Goal: Transaction & Acquisition: Purchase product/service

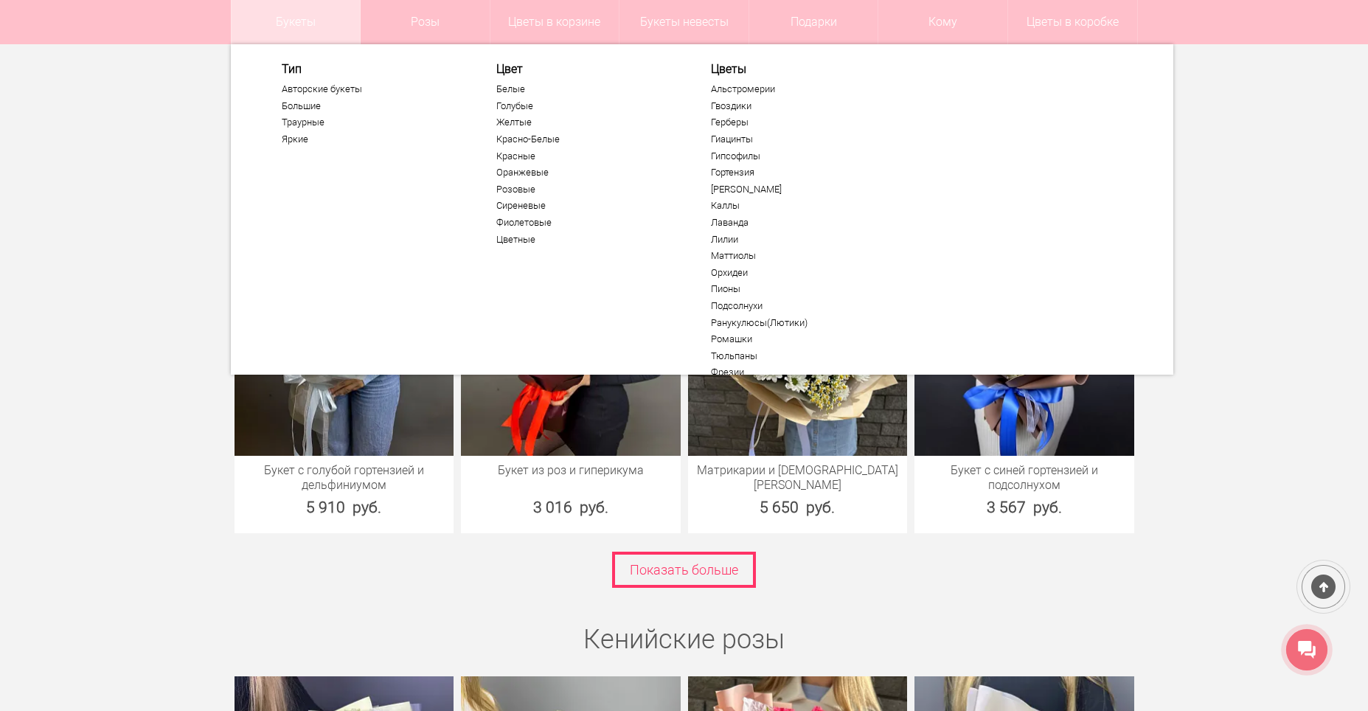
scroll to position [1858, 0]
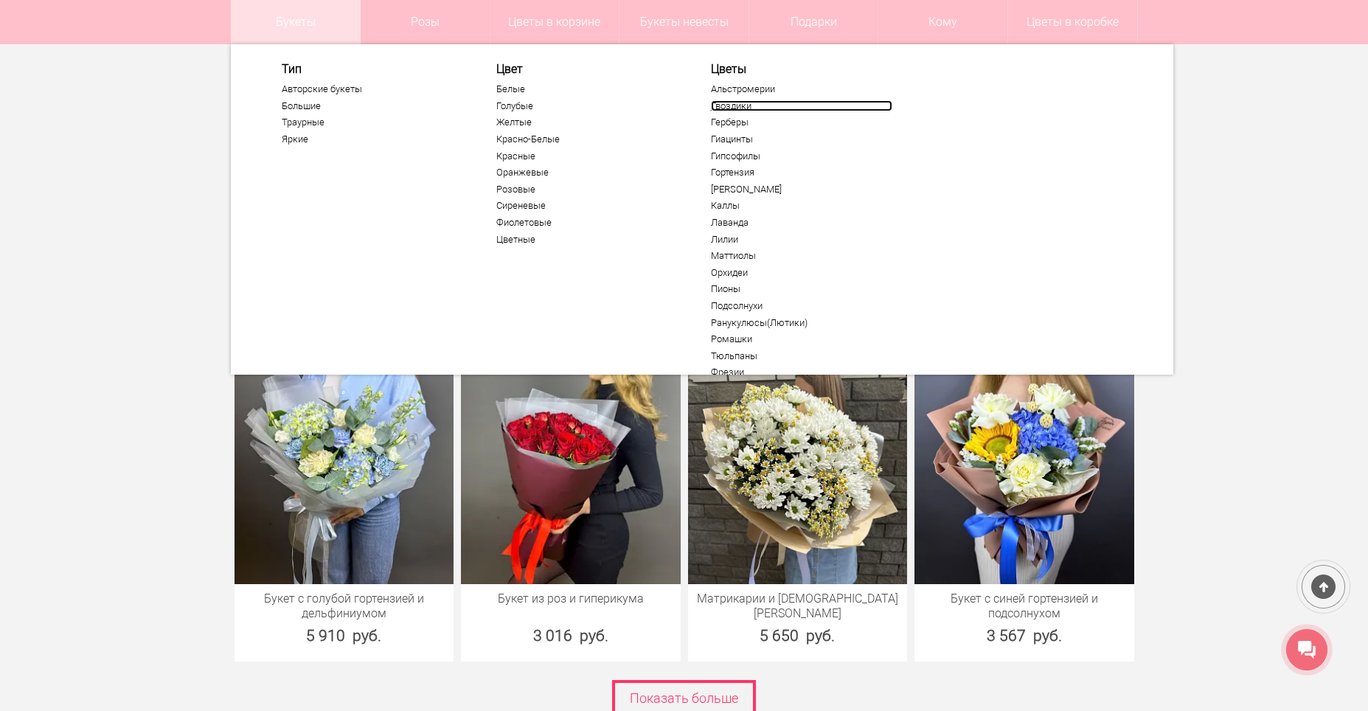
click at [732, 105] on link "Гвоздики" at bounding box center [801, 106] width 181 height 12
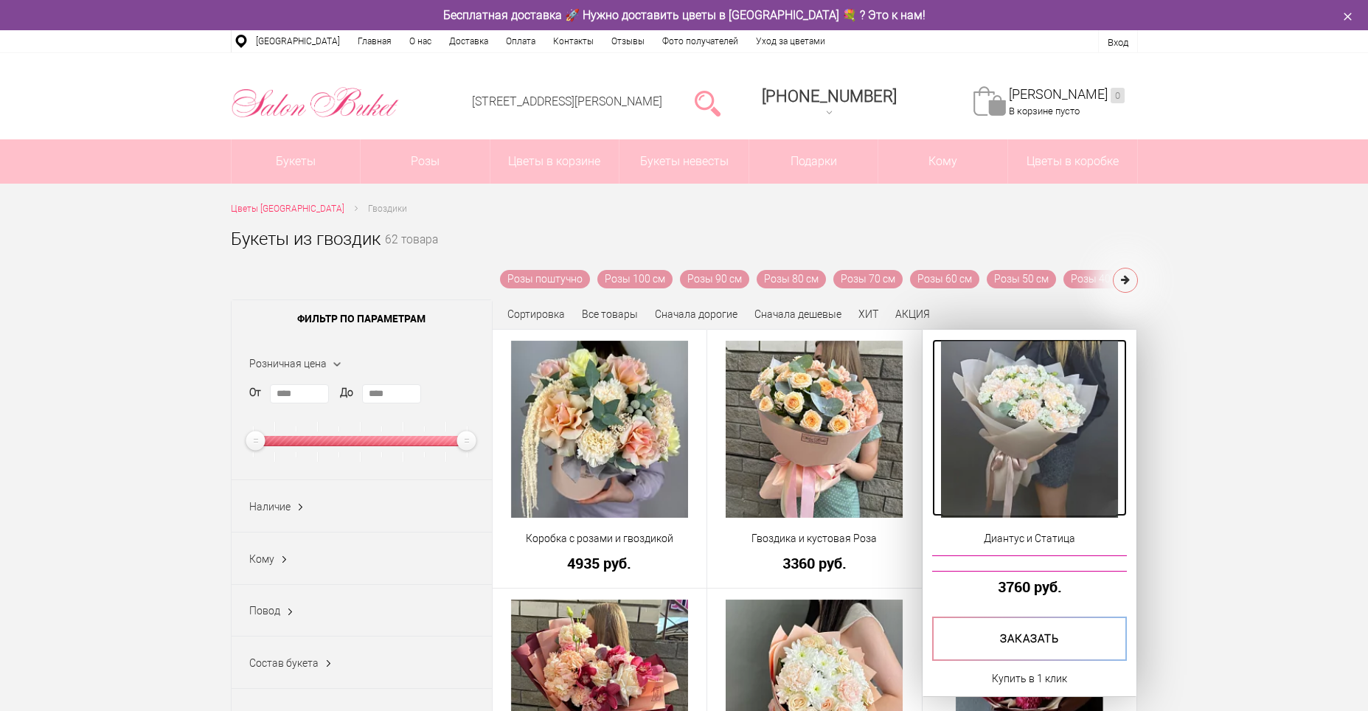
drag, startPoint x: 0, startPoint y: 0, endPoint x: 1041, endPoint y: 423, distance: 1123.8
click at [1041, 423] on img at bounding box center [1029, 429] width 177 height 177
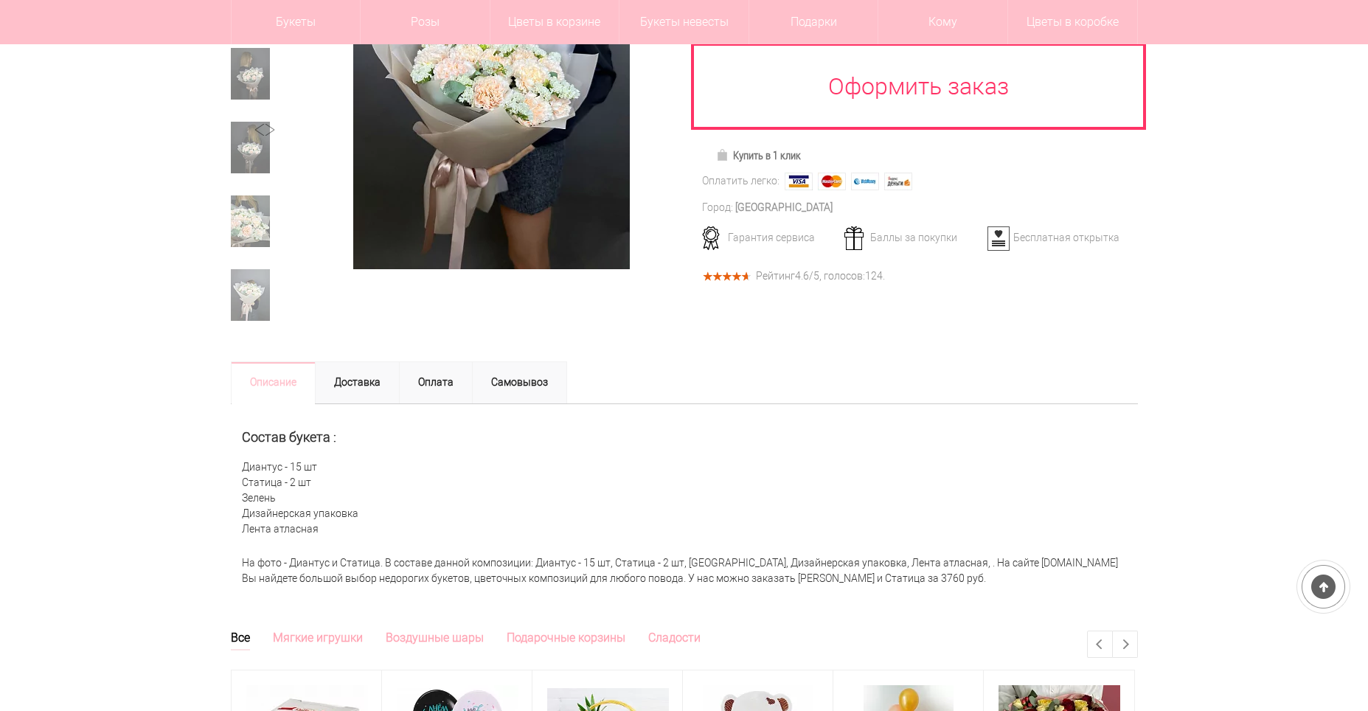
scroll to position [221, 0]
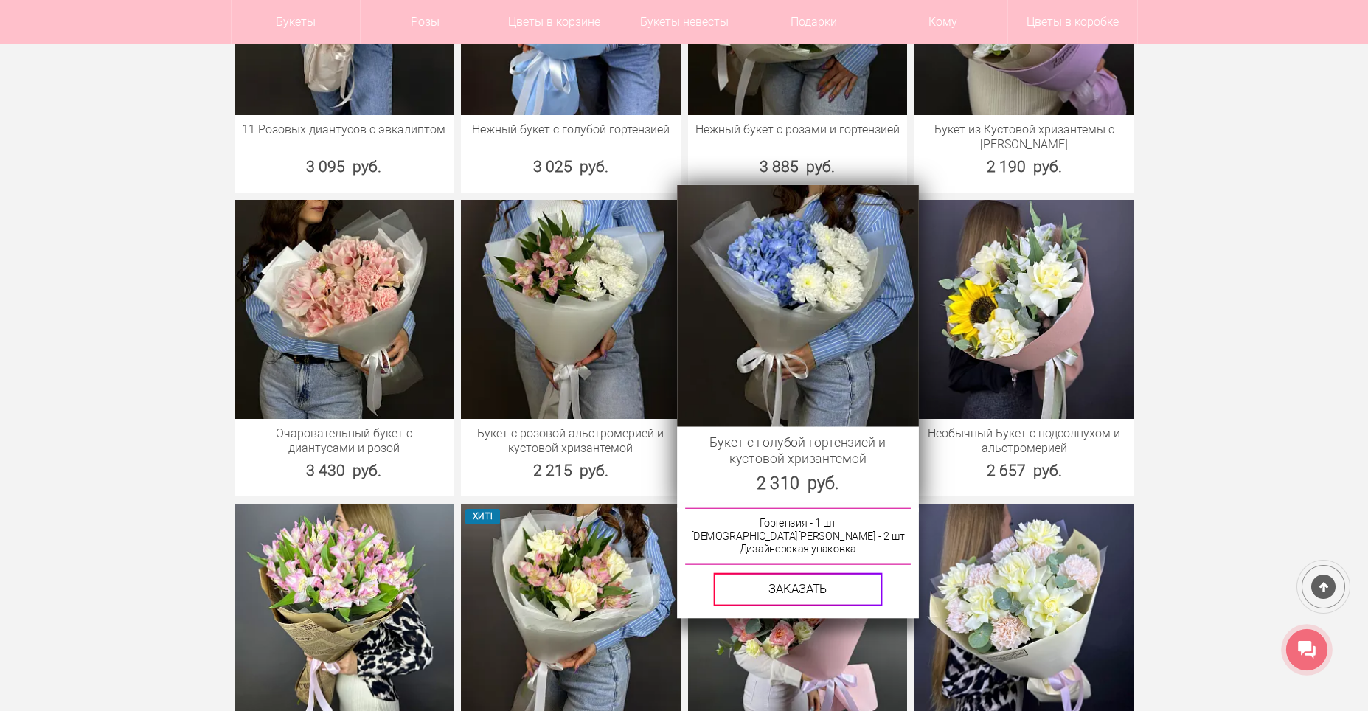
scroll to position [1106, 0]
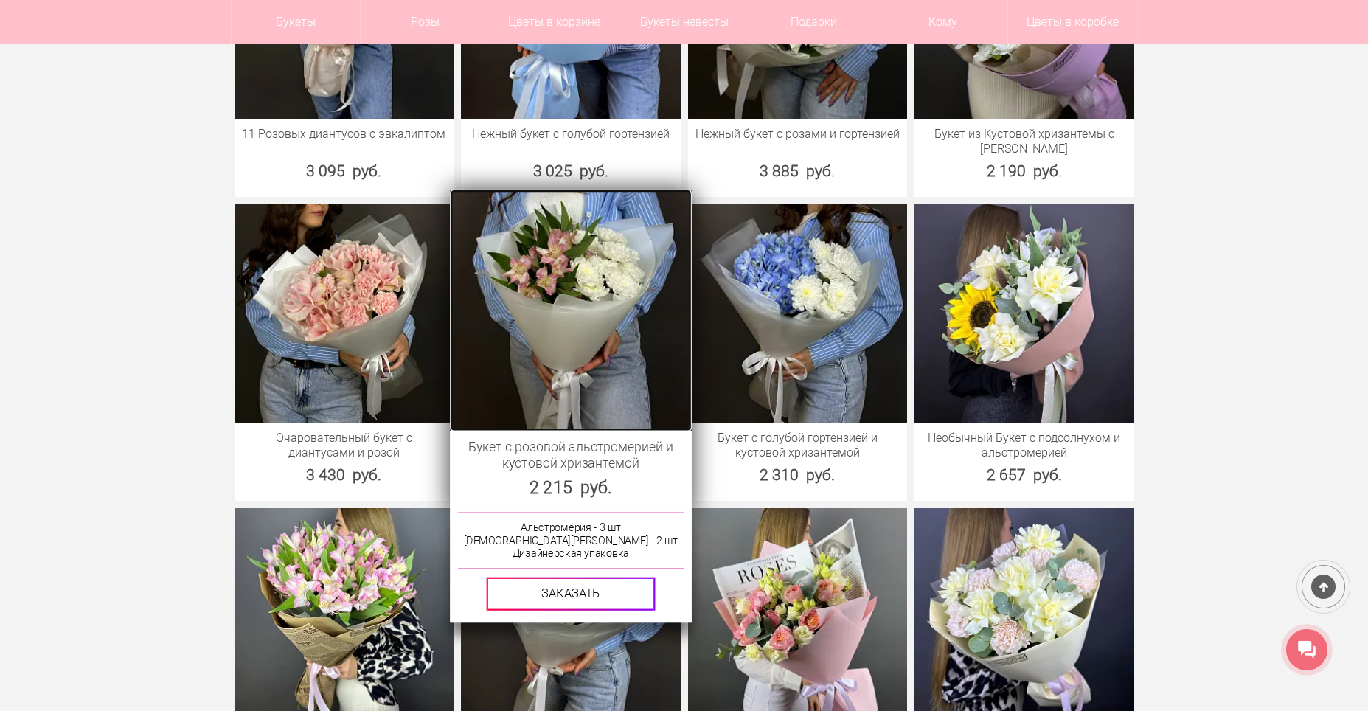
click at [546, 305] on img at bounding box center [570, 309] width 241 height 241
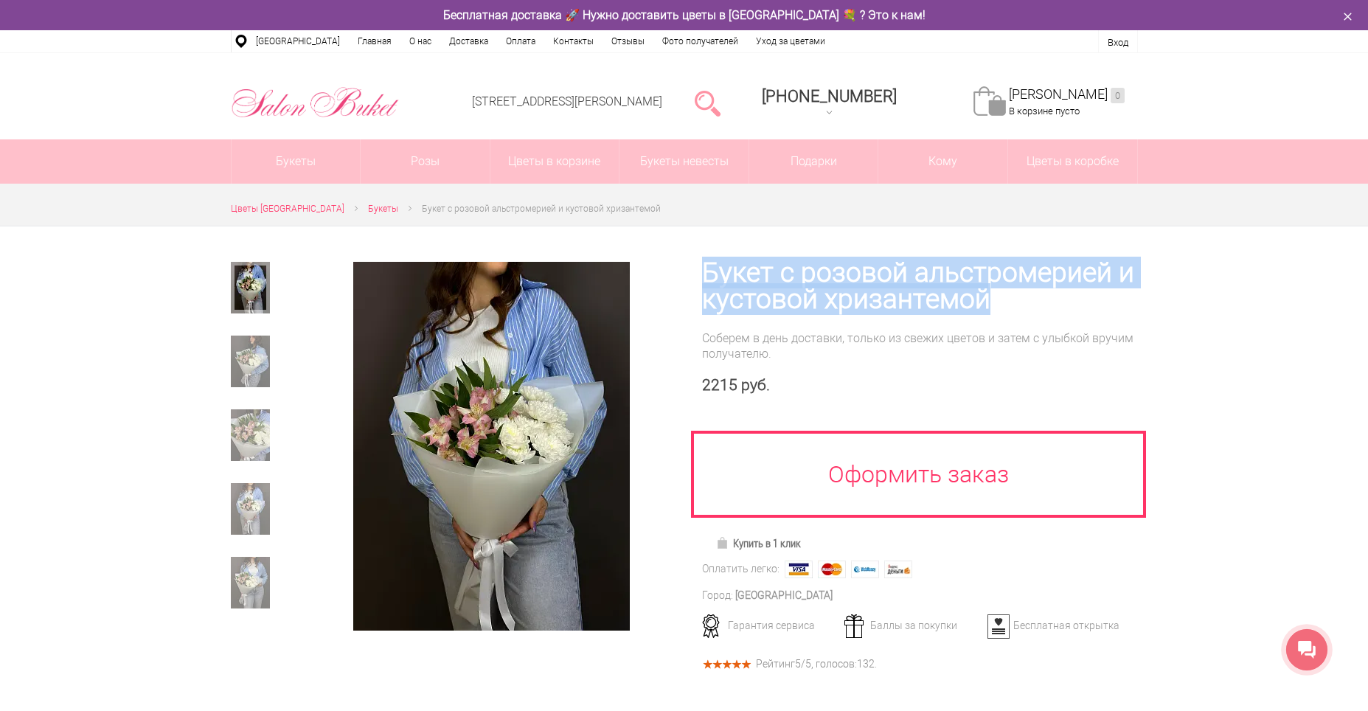
drag, startPoint x: 701, startPoint y: 265, endPoint x: 1041, endPoint y: 294, distance: 341.3
click at [1041, 294] on div "Букет с розовой альстромерией и кустовой хризантемой Соберем в день доставки, т…" at bounding box center [911, 462] width 454 height 473
copy h1 "Букет с розовой альстромерией и кустовой хризантемой"
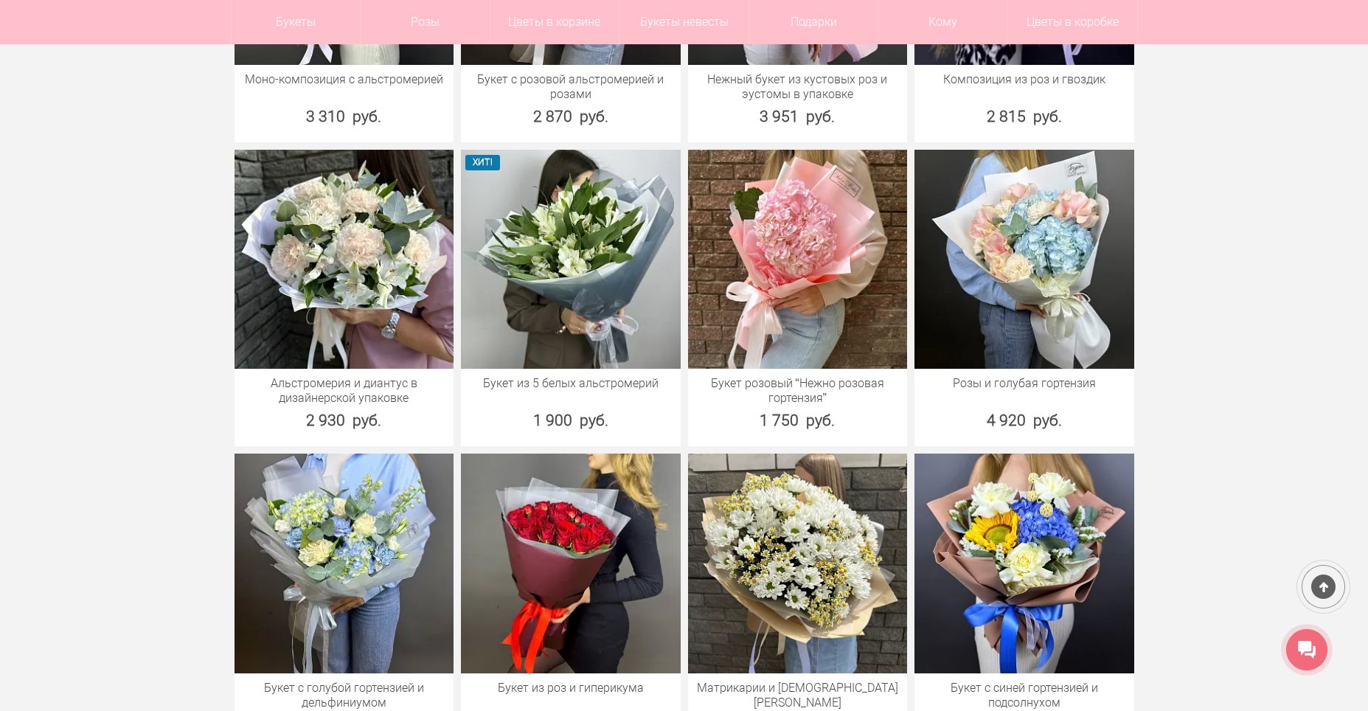
scroll to position [1785, 0]
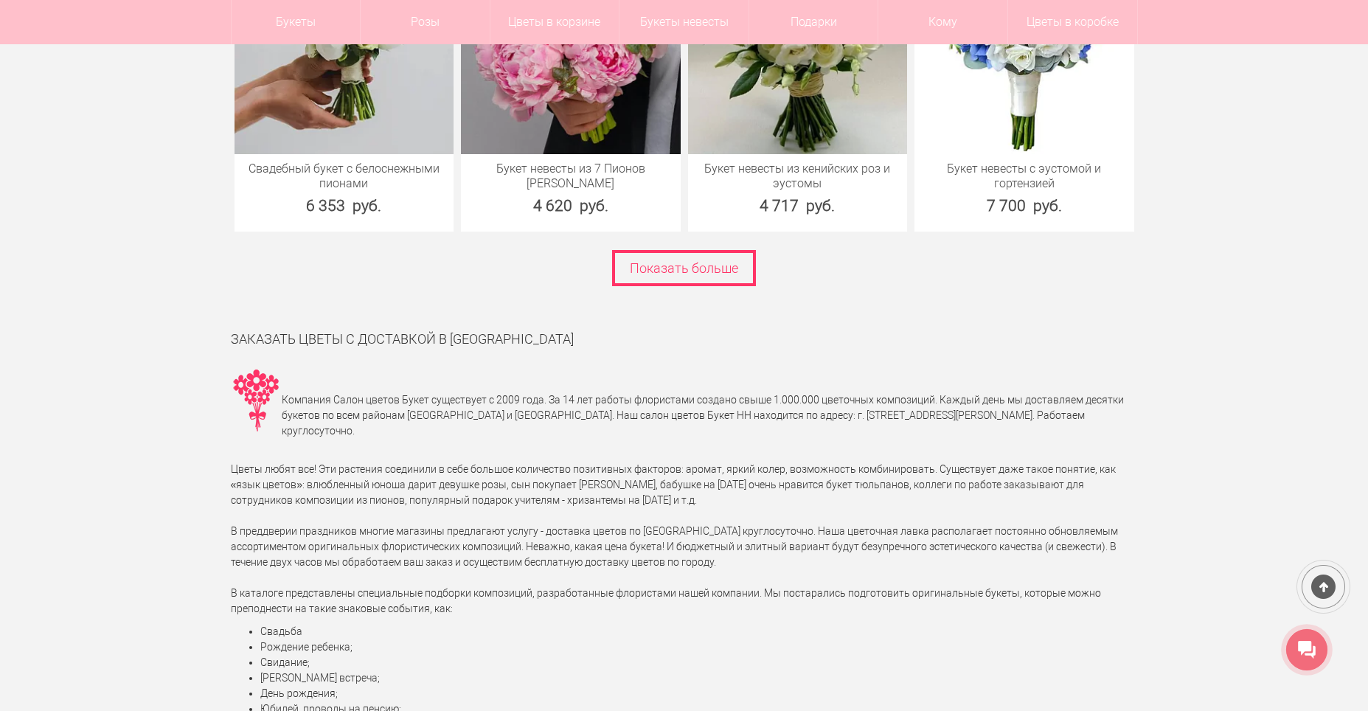
scroll to position [6800, 0]
